Goal: Transaction & Acquisition: Obtain resource

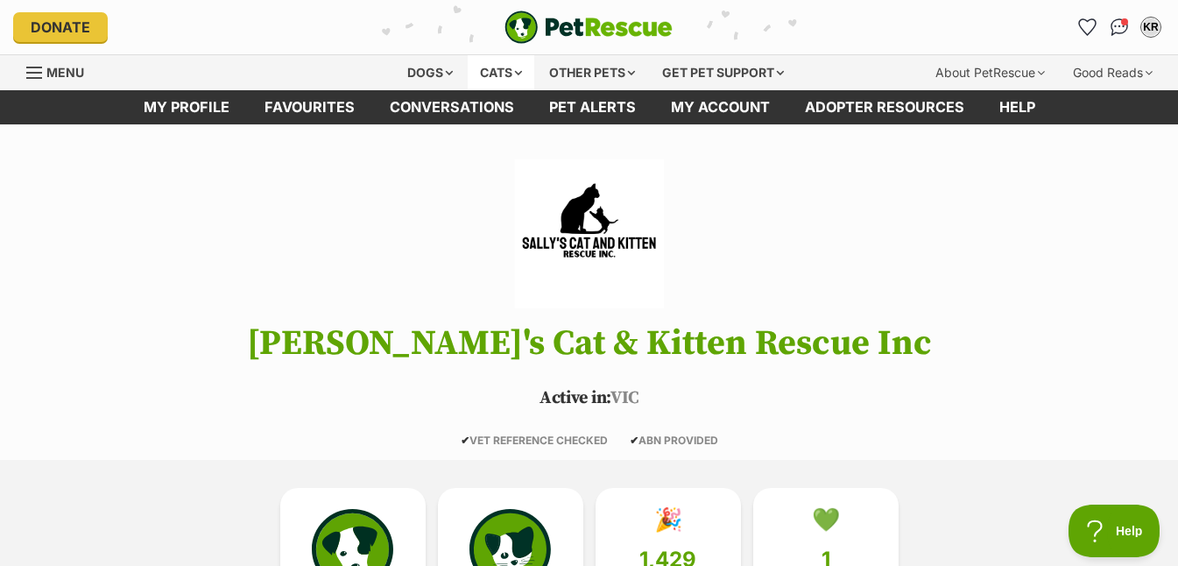
click at [499, 67] on div "Cats" at bounding box center [501, 72] width 67 height 35
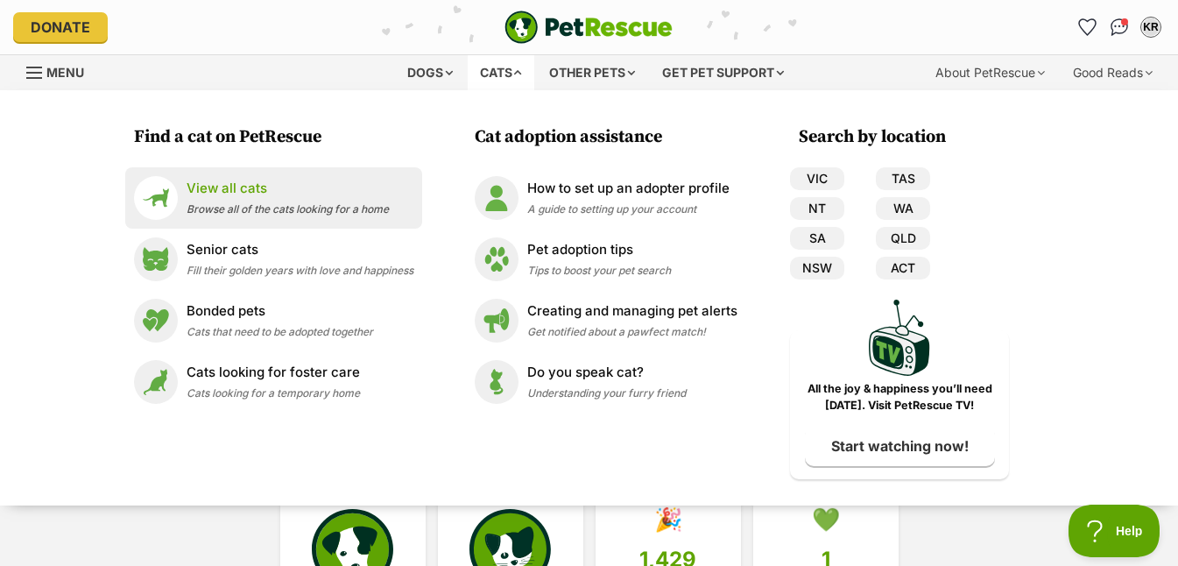
click at [224, 184] on p "View all cats" at bounding box center [288, 189] width 202 height 20
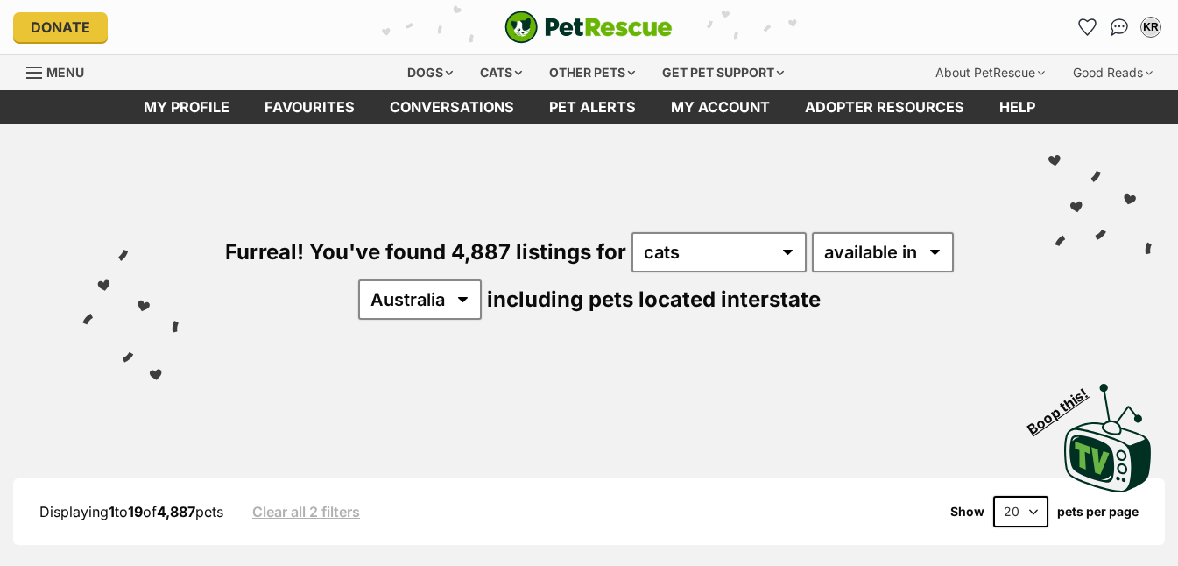
scroll to position [127, 0]
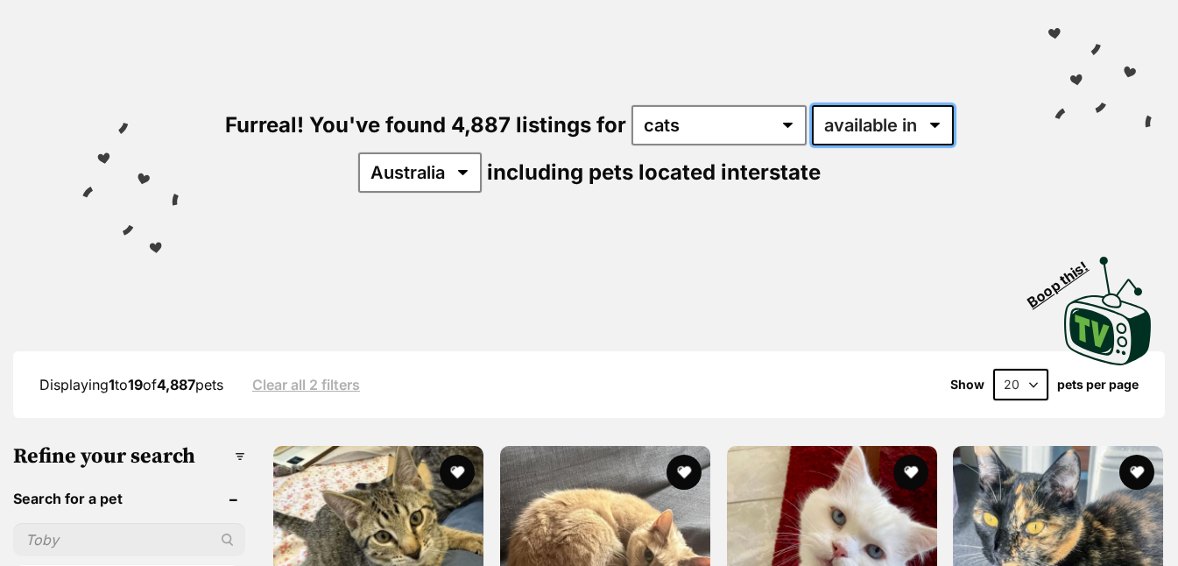
click at [900, 134] on select "available in located in" at bounding box center [883, 125] width 142 height 40
select select "disabled"
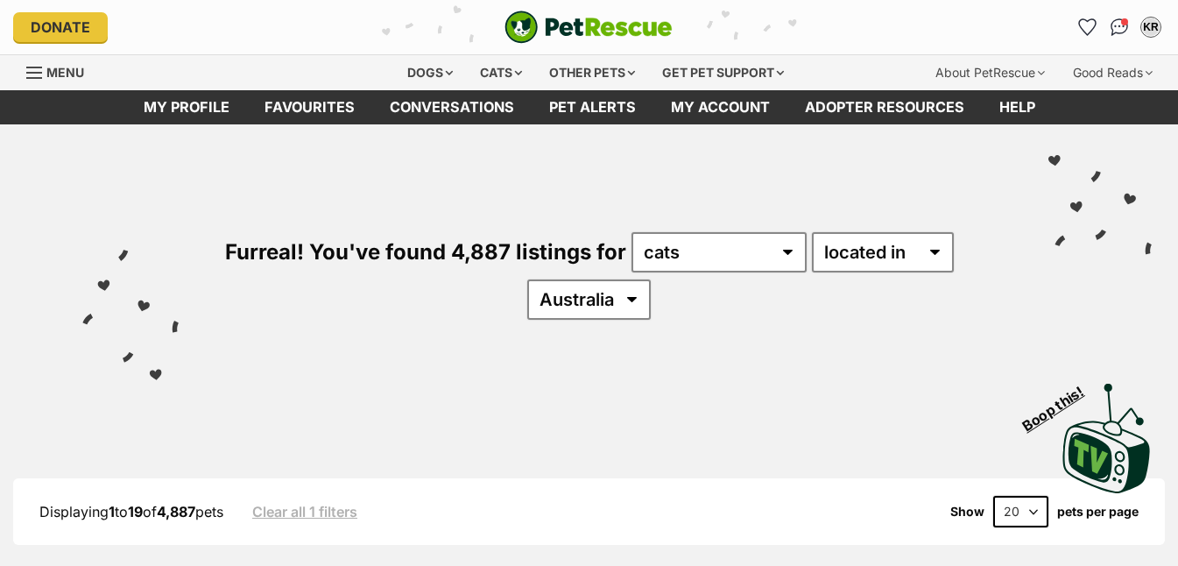
select select "VIC"
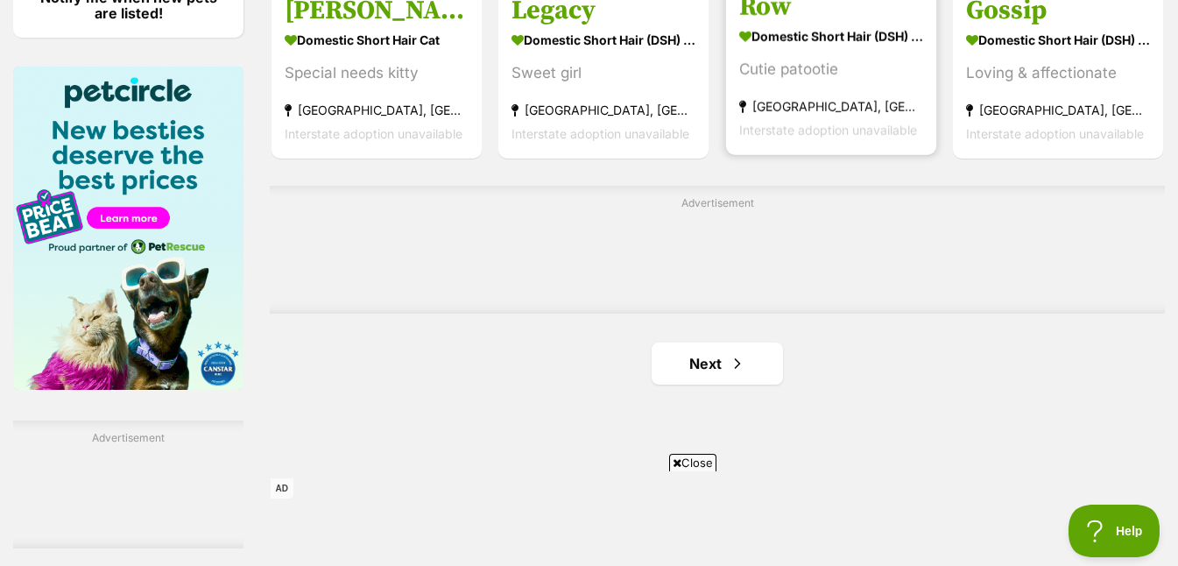
scroll to position [2597, 0]
